Goal: Transaction & Acquisition: Download file/media

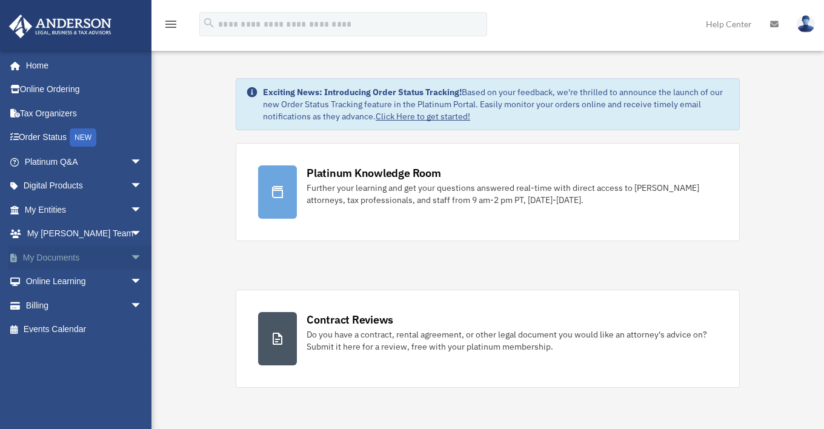
click at [63, 256] on link "My Documents arrow_drop_down" at bounding box center [84, 258] width 152 height 24
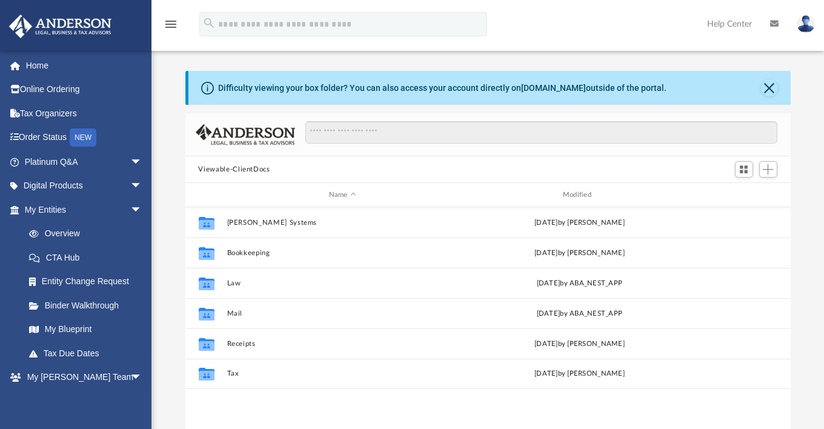
scroll to position [266, 596]
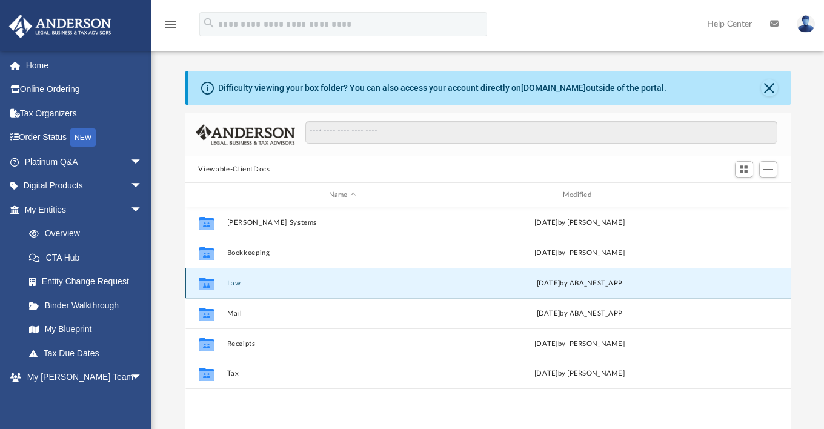
click at [233, 283] on button "Law" at bounding box center [343, 283] width 232 height 8
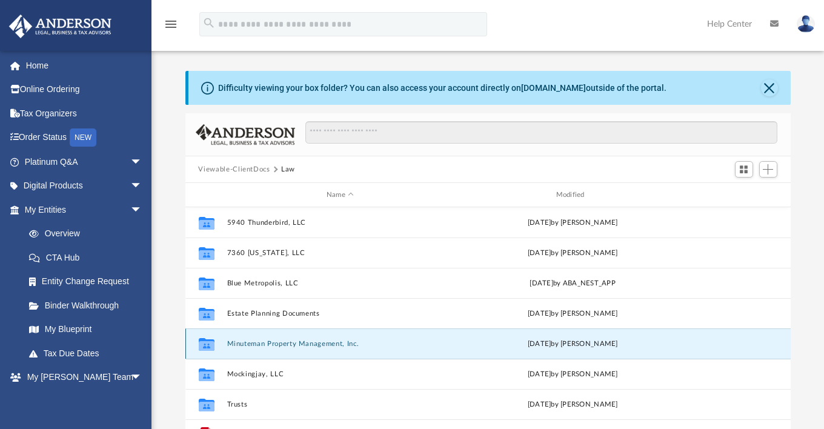
click at [261, 344] on button "Minuteman Property Management, Inc." at bounding box center [340, 344] width 227 height 8
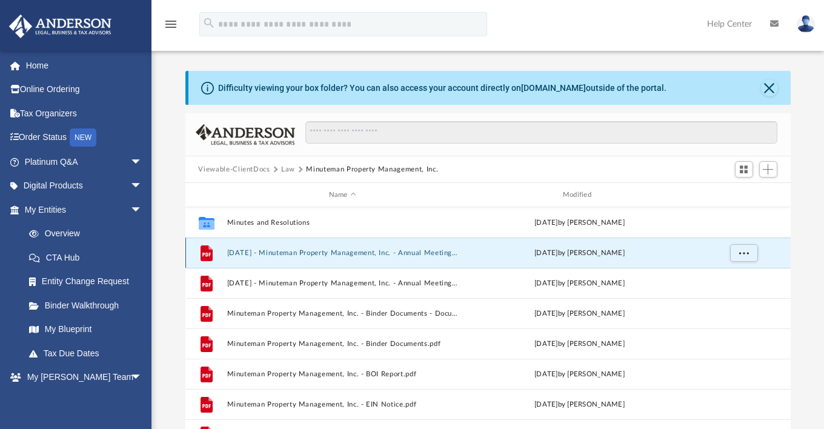
click at [356, 255] on button "[DATE] - Minuteman Property Management, Inc. - Annual Meeting PDF - DocuSigned.…" at bounding box center [343, 253] width 232 height 8
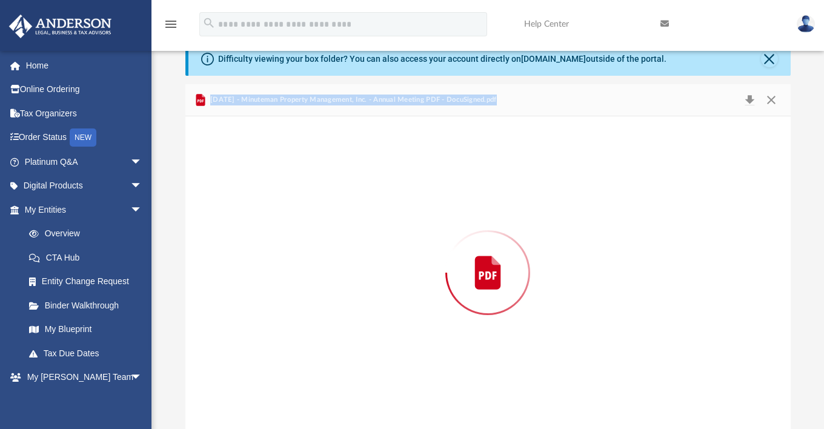
click at [356, 255] on div "Preview" at bounding box center [489, 272] width 606 height 313
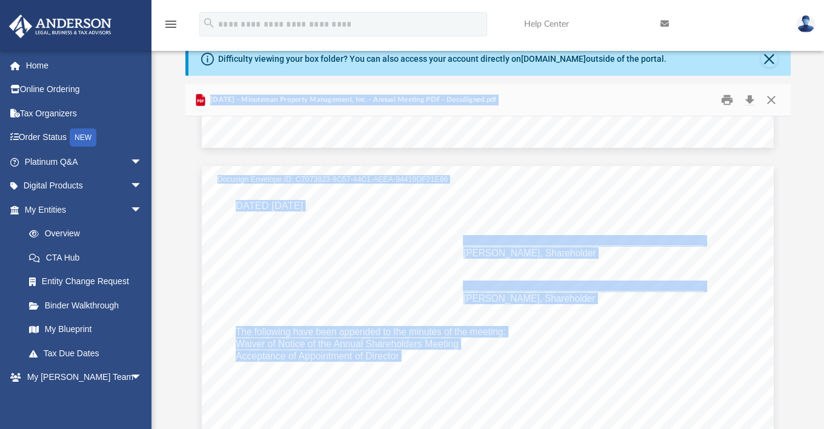
scroll to position [0, 0]
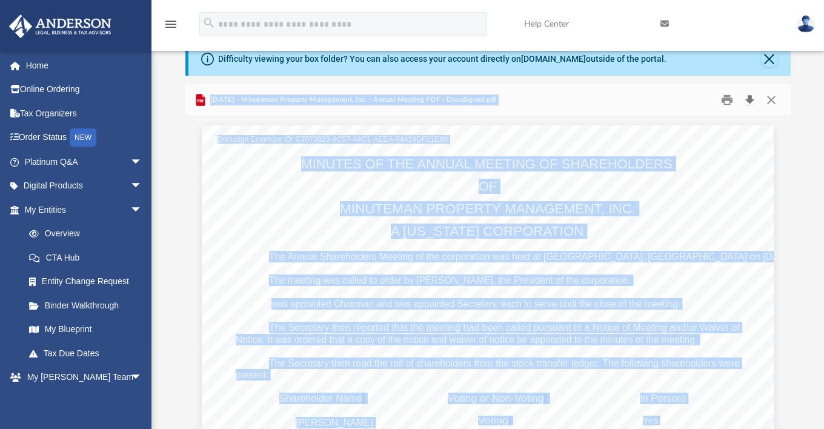
click at [752, 100] on button "Download" at bounding box center [751, 100] width 22 height 19
